Goal: Transaction & Acquisition: Obtain resource

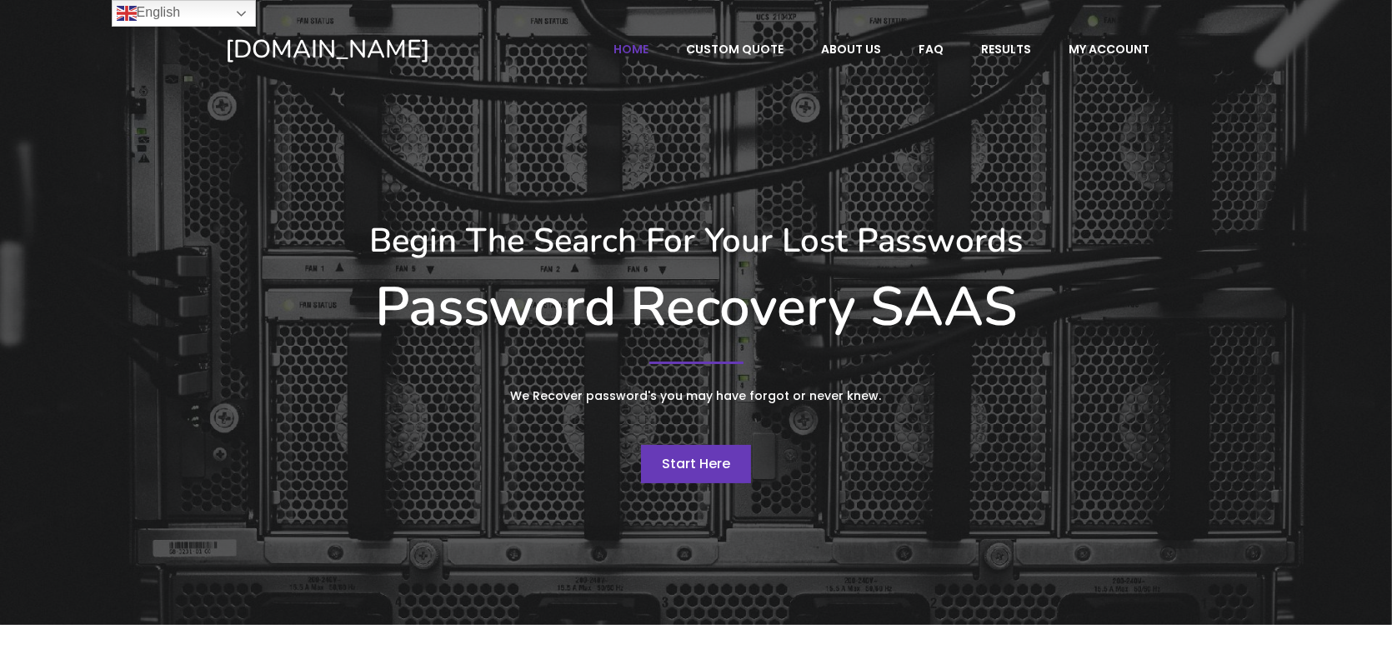
click at [698, 452] on link "Start Here" at bounding box center [696, 464] width 110 height 38
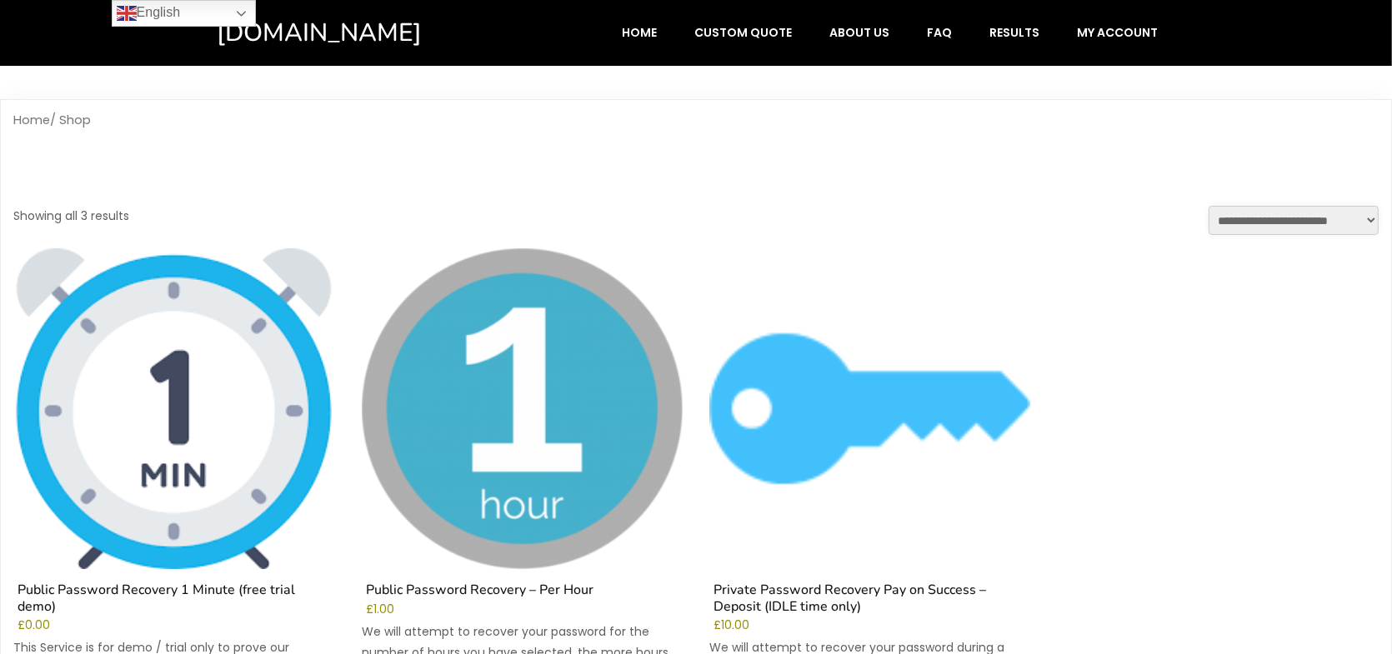
scroll to position [388, 0]
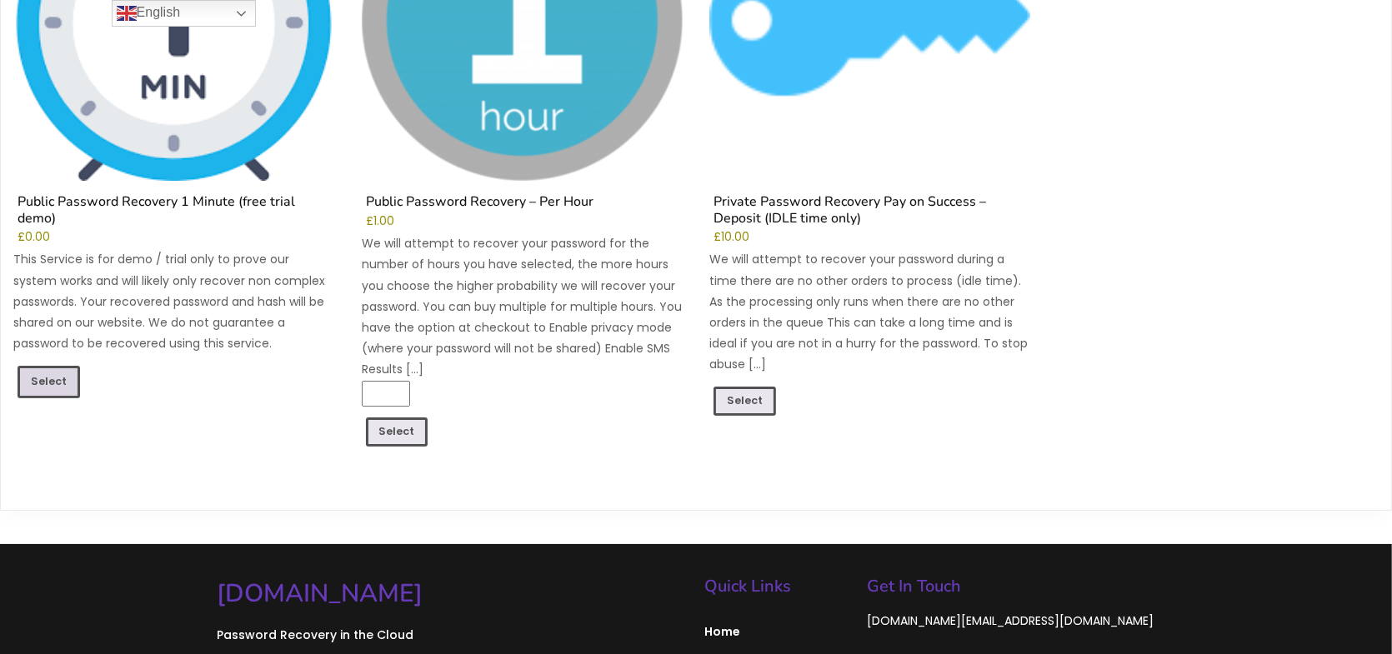
click at [47, 369] on link "Select" at bounding box center [49, 382] width 63 height 32
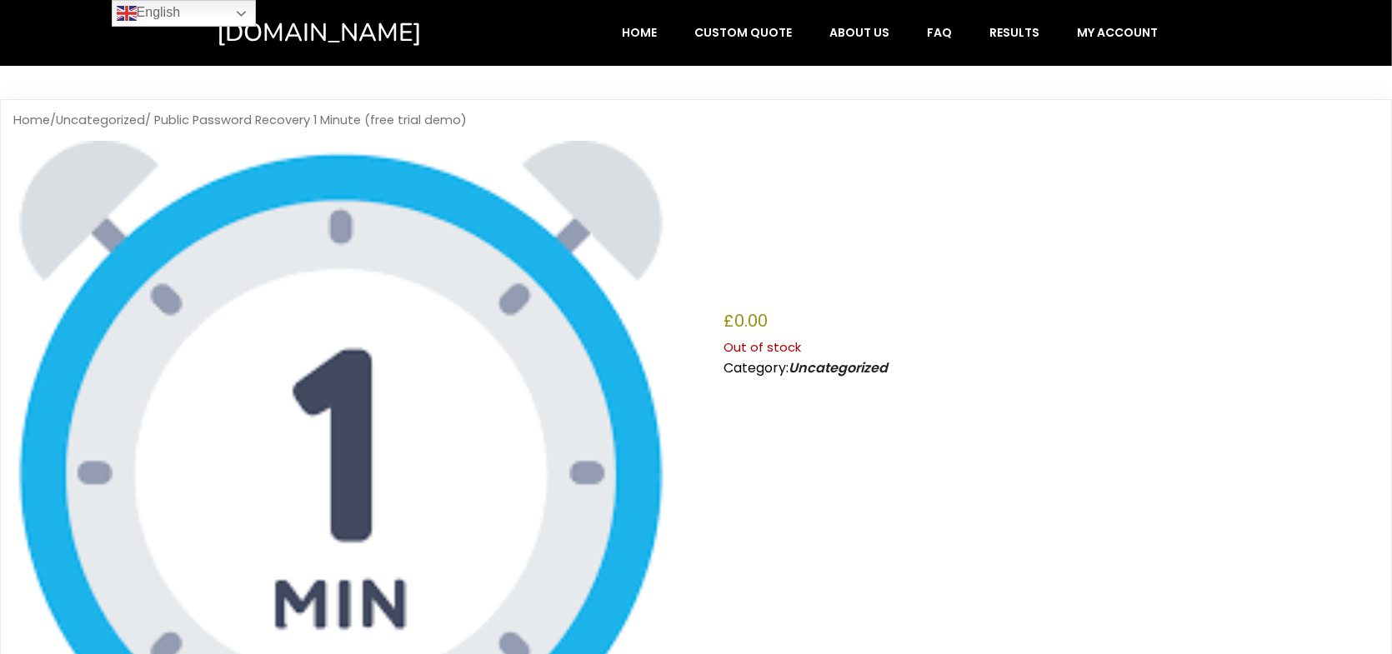
drag, startPoint x: 398, startPoint y: 311, endPoint x: 429, endPoint y: 336, distance: 40.4
drag, startPoint x: 429, startPoint y: 336, endPoint x: 759, endPoint y: 231, distance: 346.3
click at [759, 231] on h1 "Public Password Recovery 1 Minute (free trial demo)" at bounding box center [1050, 233] width 655 height 130
